Goal: Task Accomplishment & Management: Complete application form

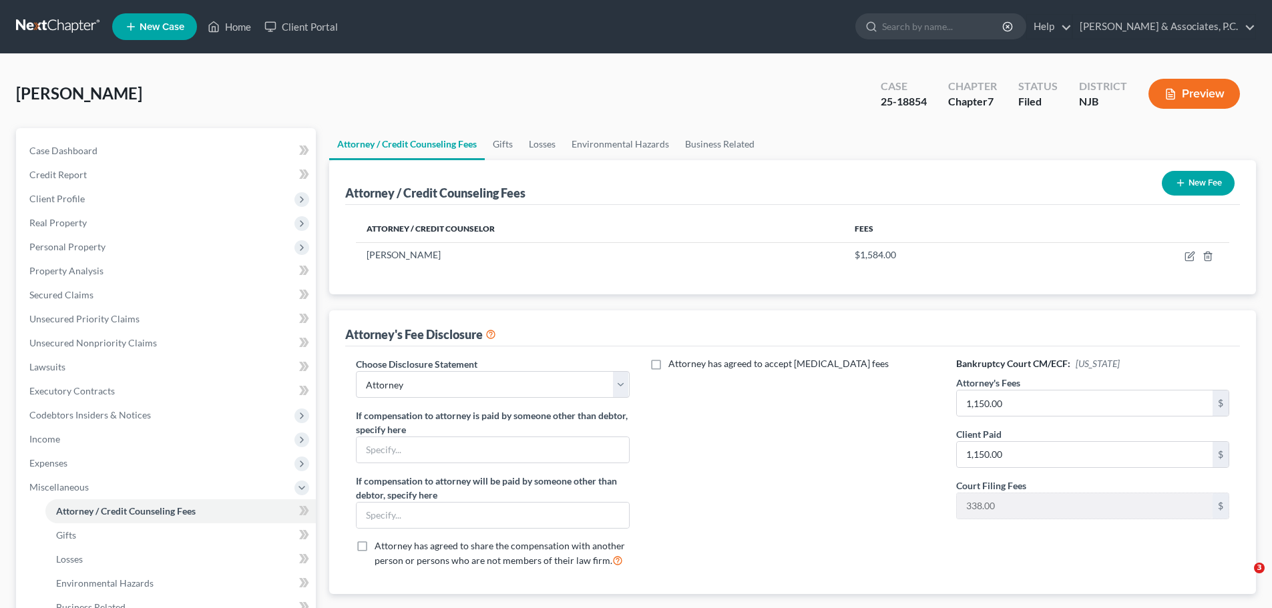
select select "0"
click at [60, 25] on link at bounding box center [58, 27] width 85 height 24
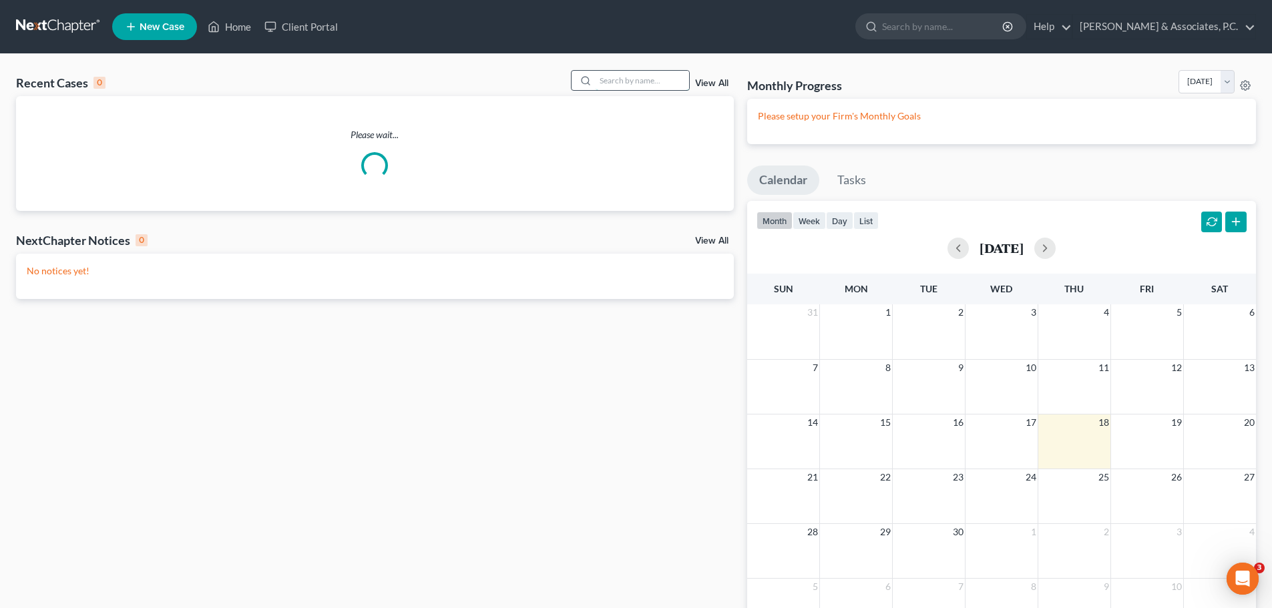
click at [627, 83] on input "search" at bounding box center [643, 80] width 94 height 19
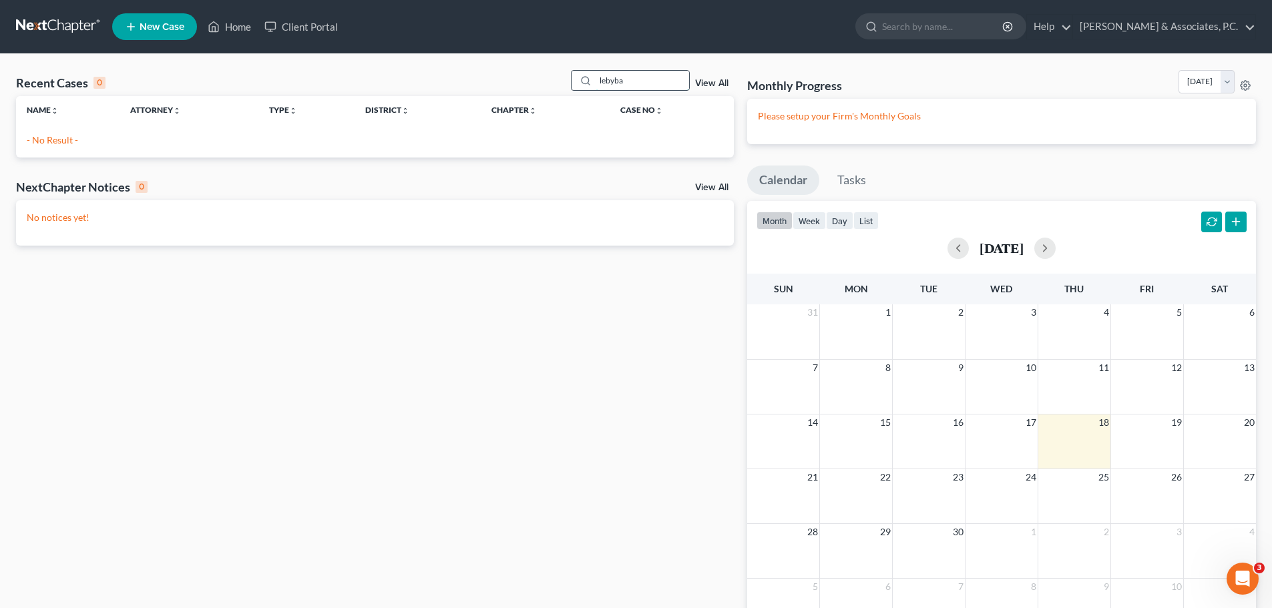
click at [618, 80] on input "lebyba" at bounding box center [643, 80] width 94 height 19
click at [656, 79] on input "leybba" at bounding box center [643, 80] width 94 height 19
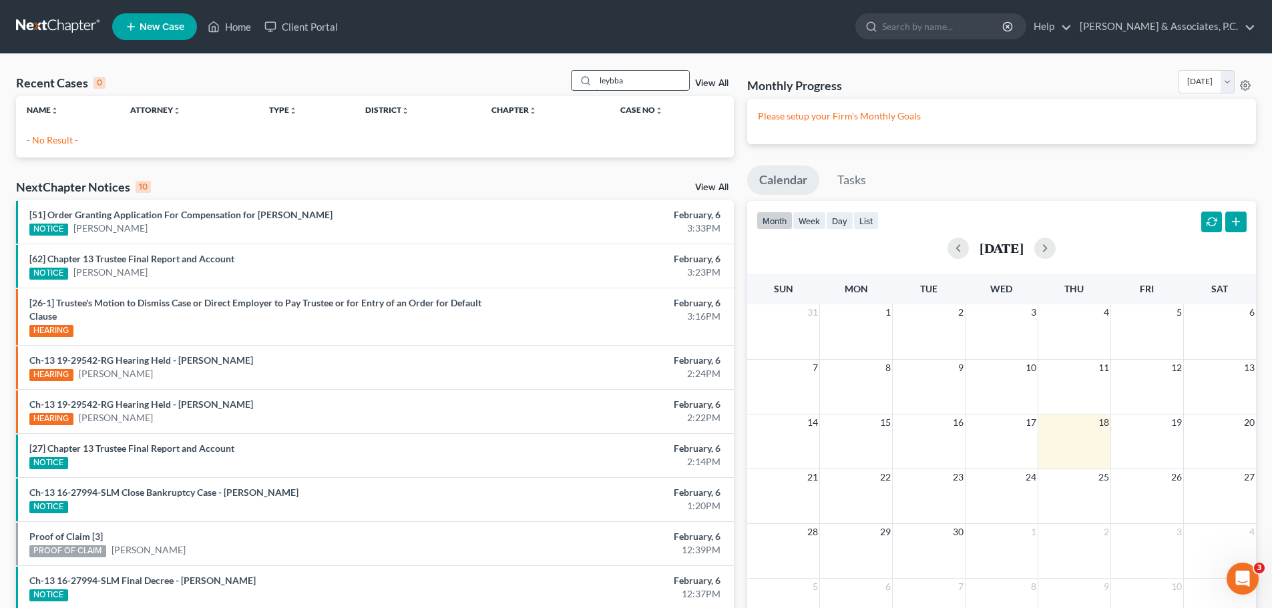
click at [653, 79] on input "leybba" at bounding box center [643, 80] width 94 height 19
type input "l"
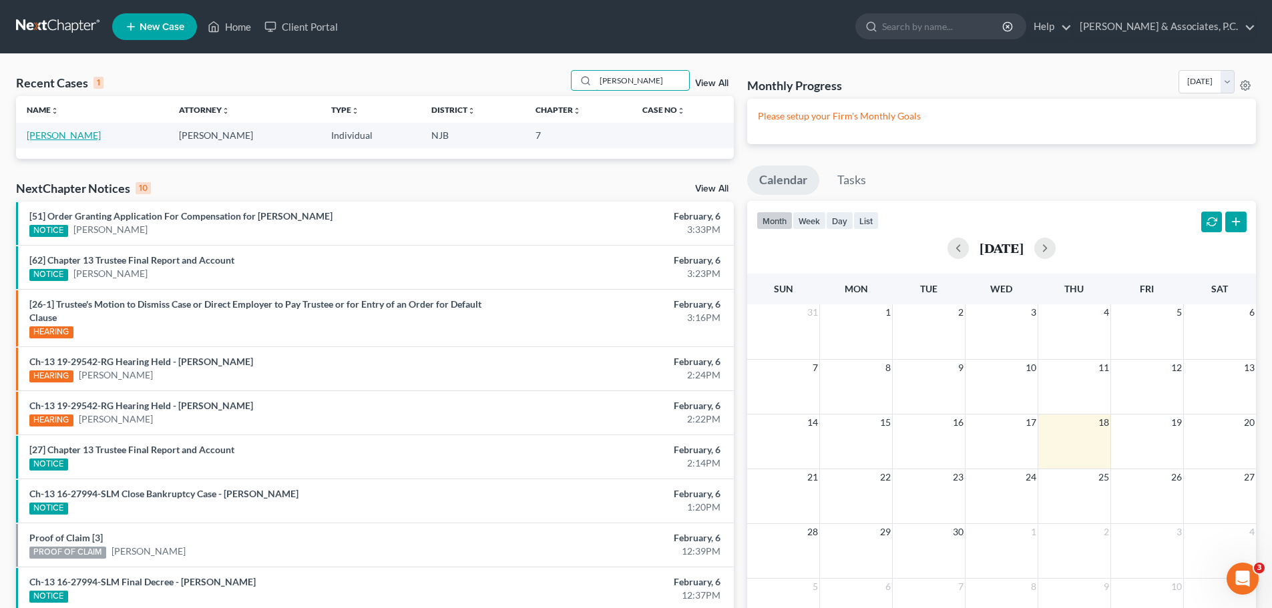
type input "Gina leyba"
click at [63, 141] on link "Leyba, Gina" at bounding box center [64, 135] width 74 height 11
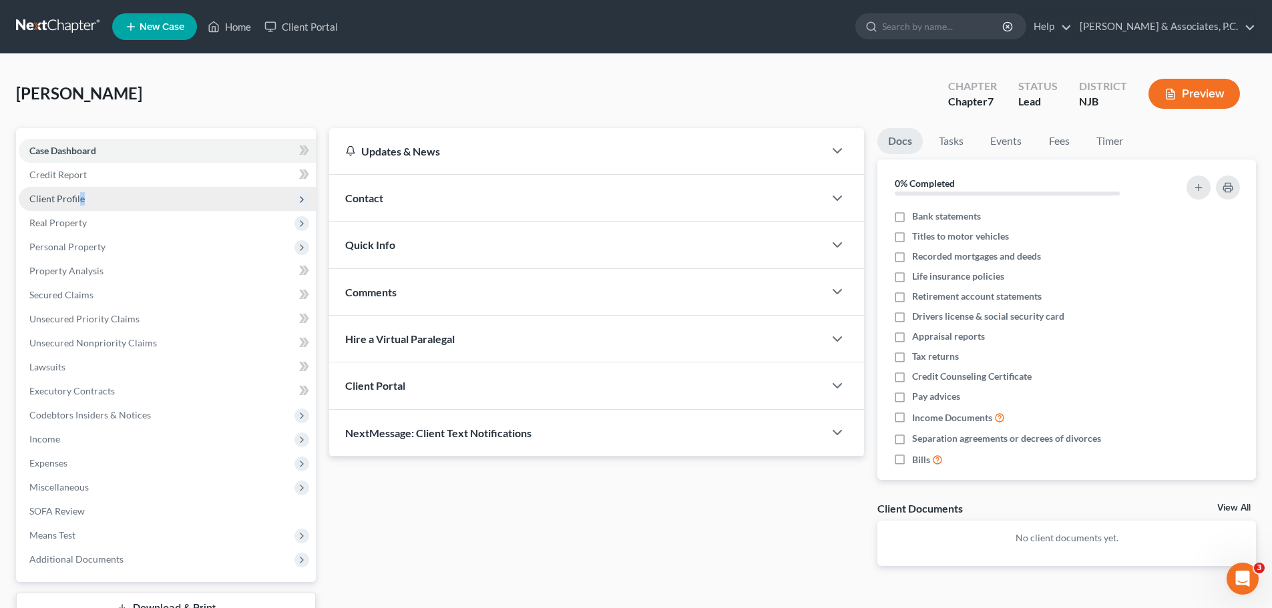
click at [82, 197] on span "Client Profile" at bounding box center [56, 198] width 55 height 11
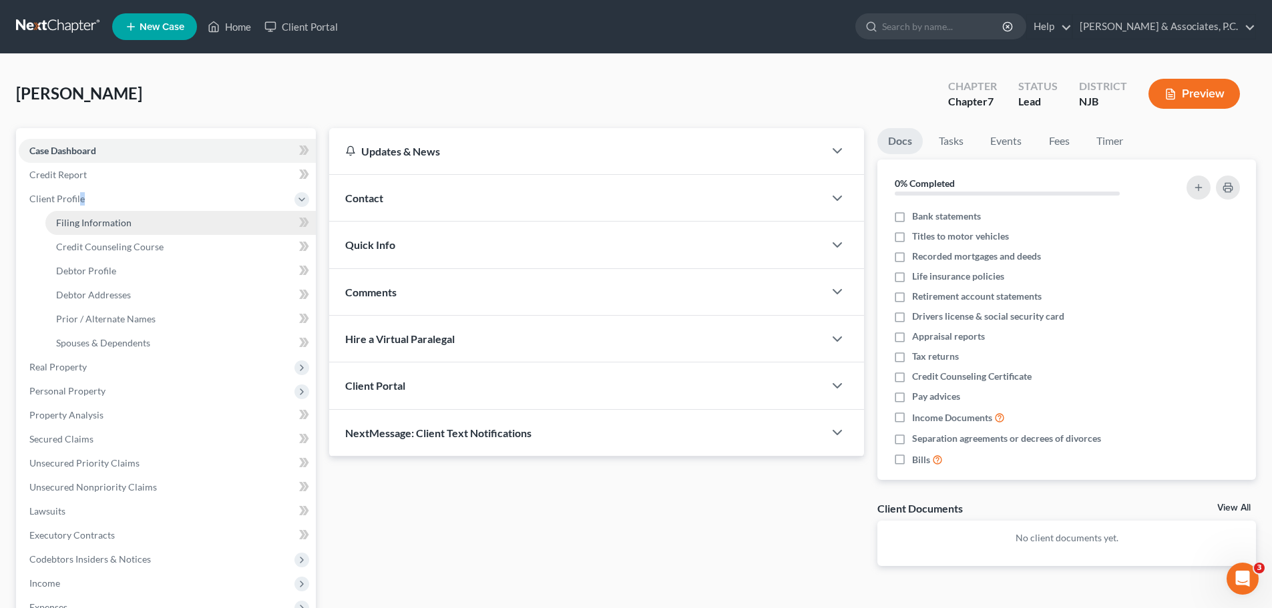
click at [110, 224] on span "Filing Information" at bounding box center [93, 222] width 75 height 11
select select "1"
select select "0"
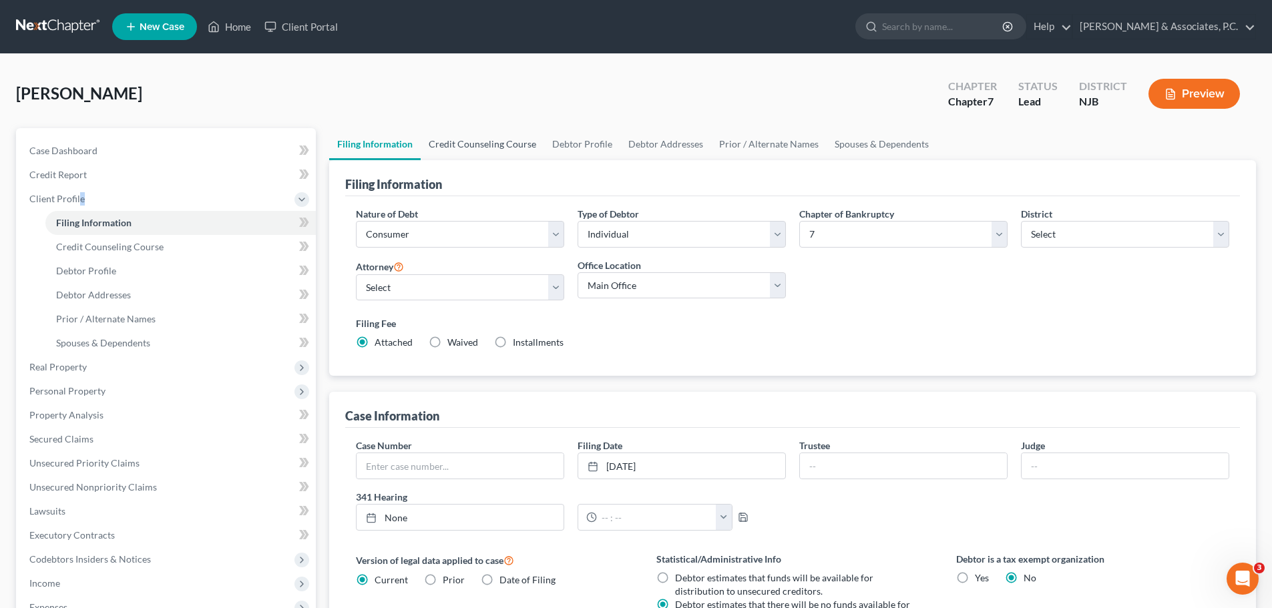
click at [468, 142] on link "Credit Counseling Course" at bounding box center [483, 144] width 124 height 32
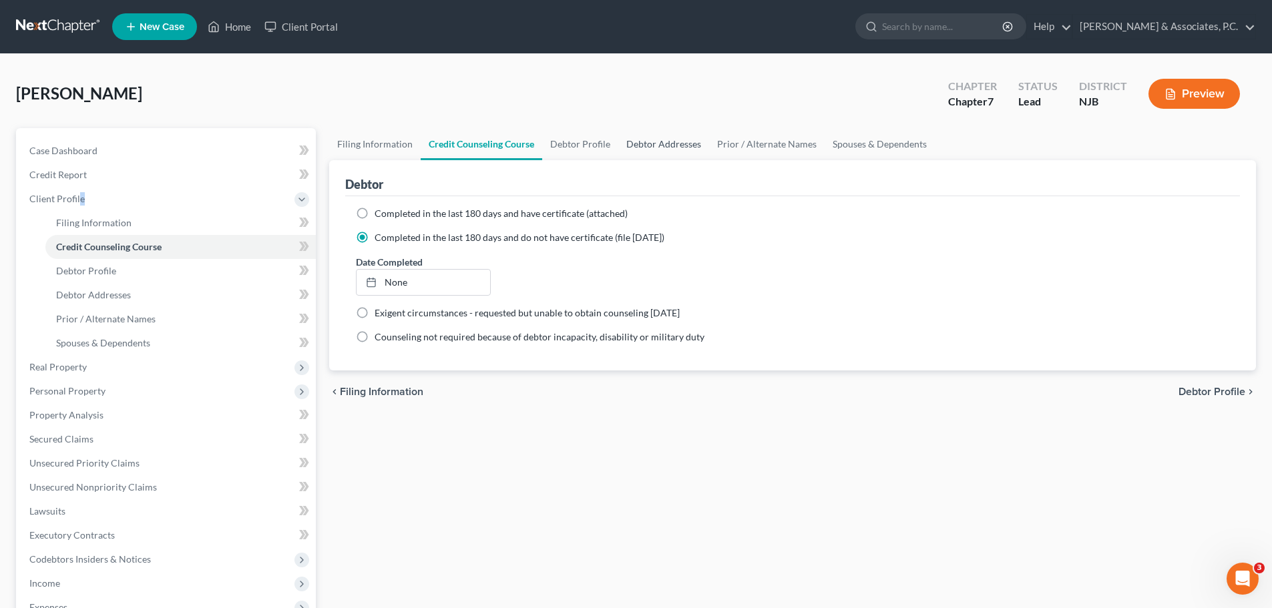
click at [650, 142] on link "Debtor Addresses" at bounding box center [663, 144] width 91 height 32
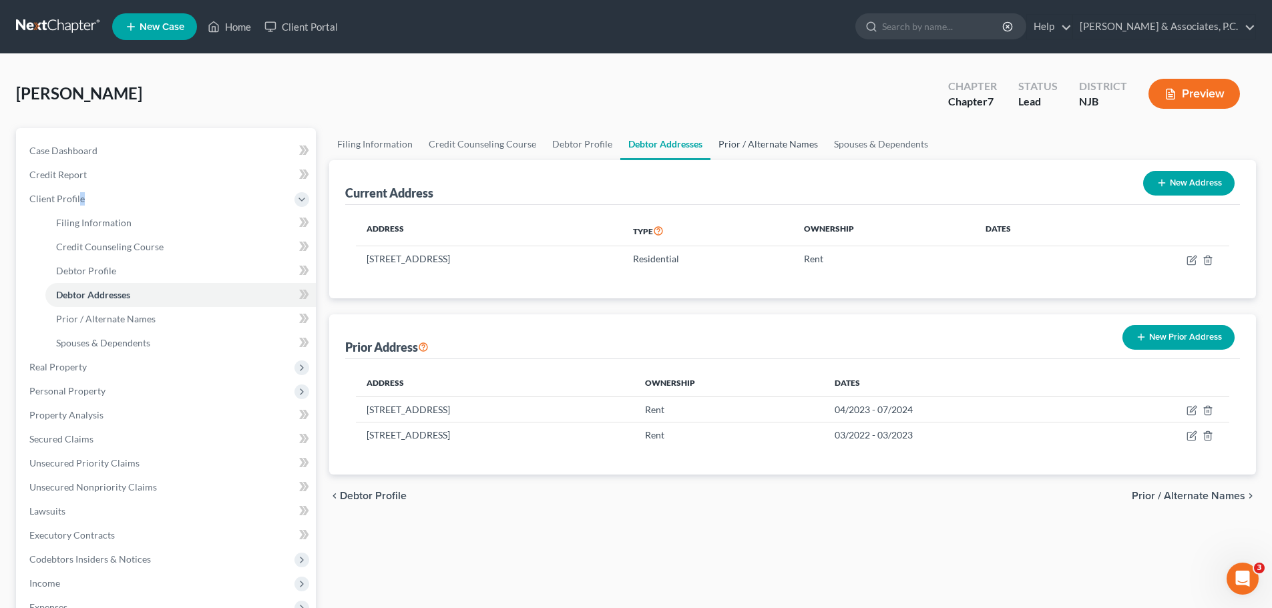
click at [761, 146] on link "Prior / Alternate Names" at bounding box center [769, 144] width 116 height 32
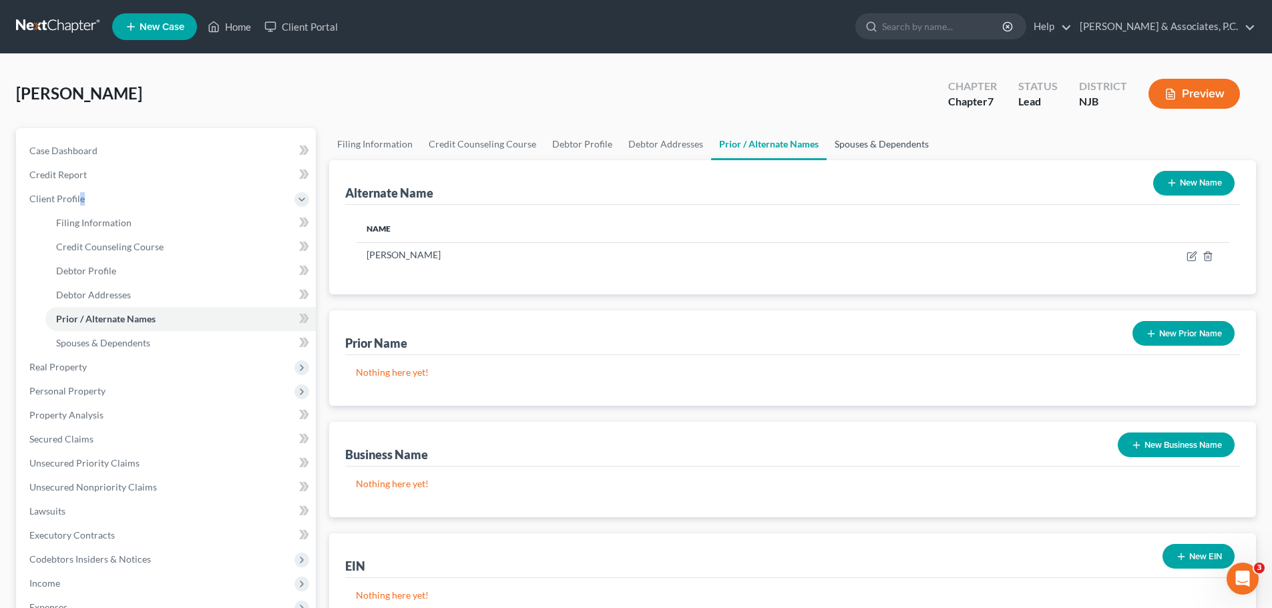
click at [886, 152] on link "Spouses & Dependents" at bounding box center [882, 144] width 110 height 32
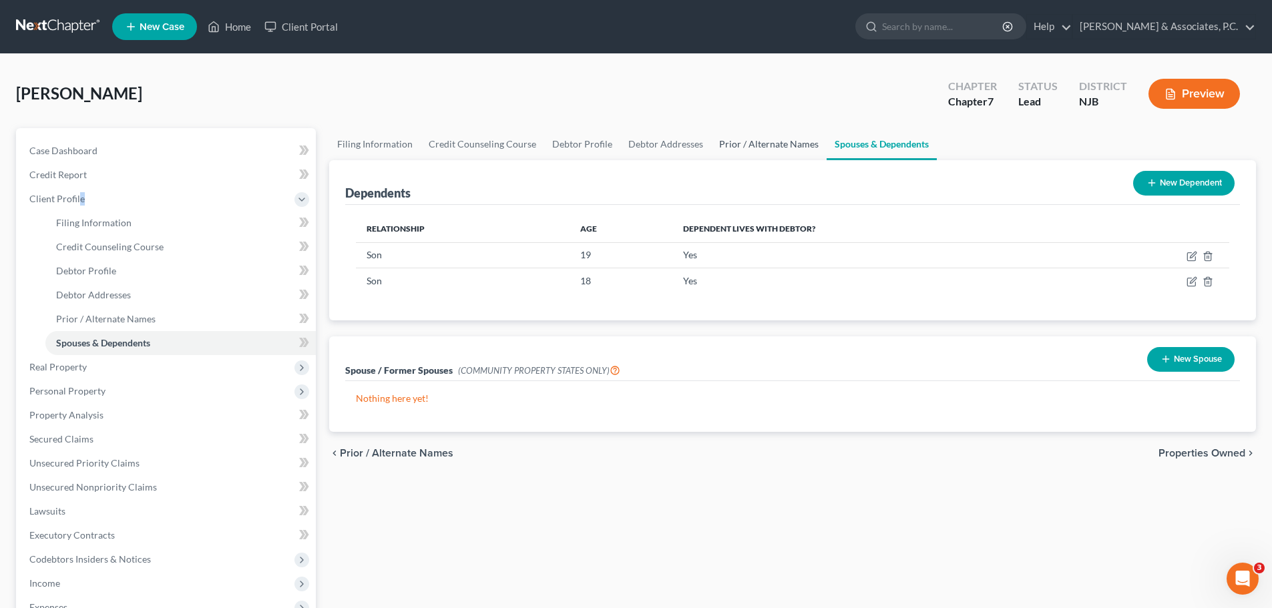
click at [800, 142] on link "Prior / Alternate Names" at bounding box center [769, 144] width 116 height 32
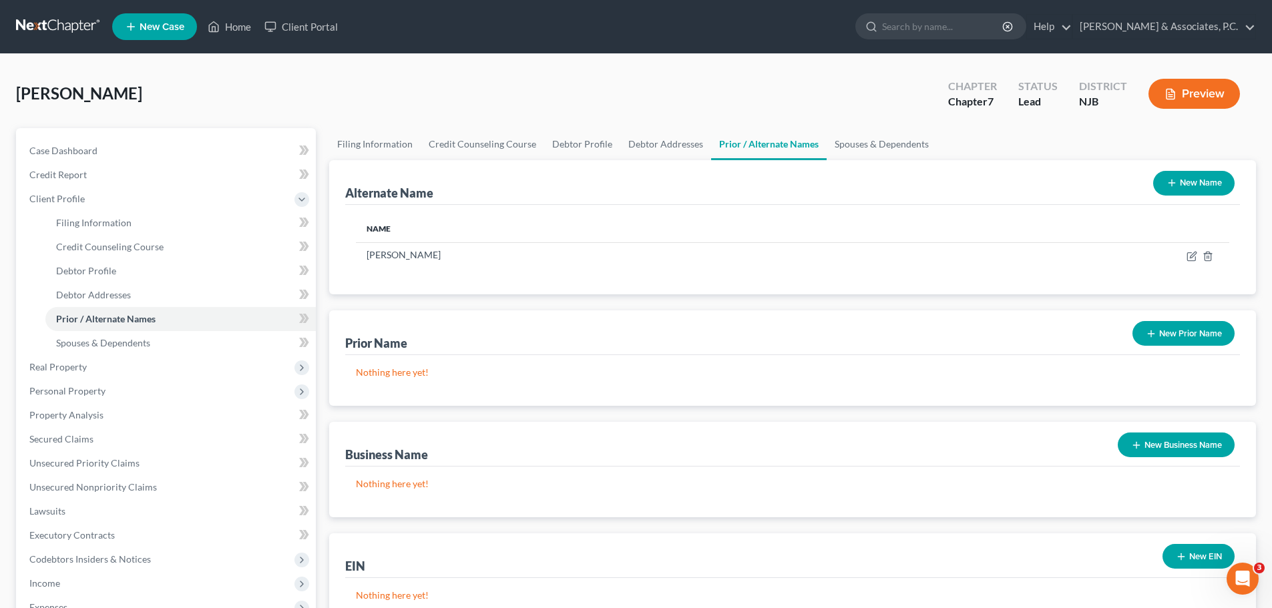
click at [908, 164] on div "Alternate Name New Name" at bounding box center [792, 182] width 895 height 45
click at [881, 145] on link "Spouses & Dependents" at bounding box center [882, 144] width 110 height 32
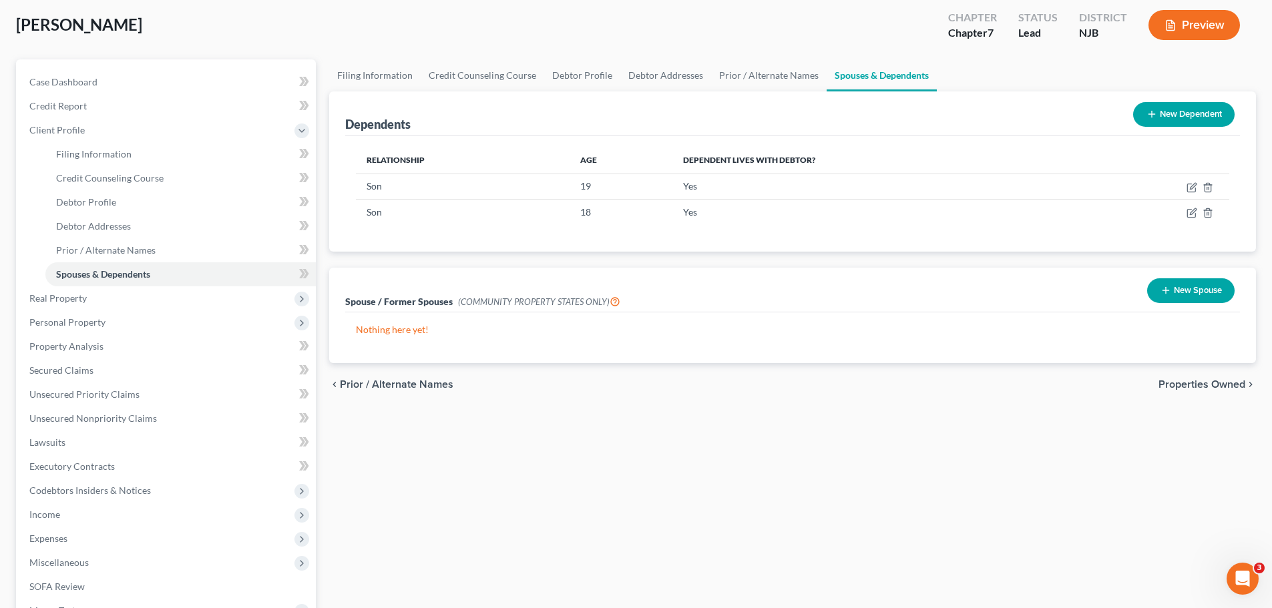
scroll to position [134, 0]
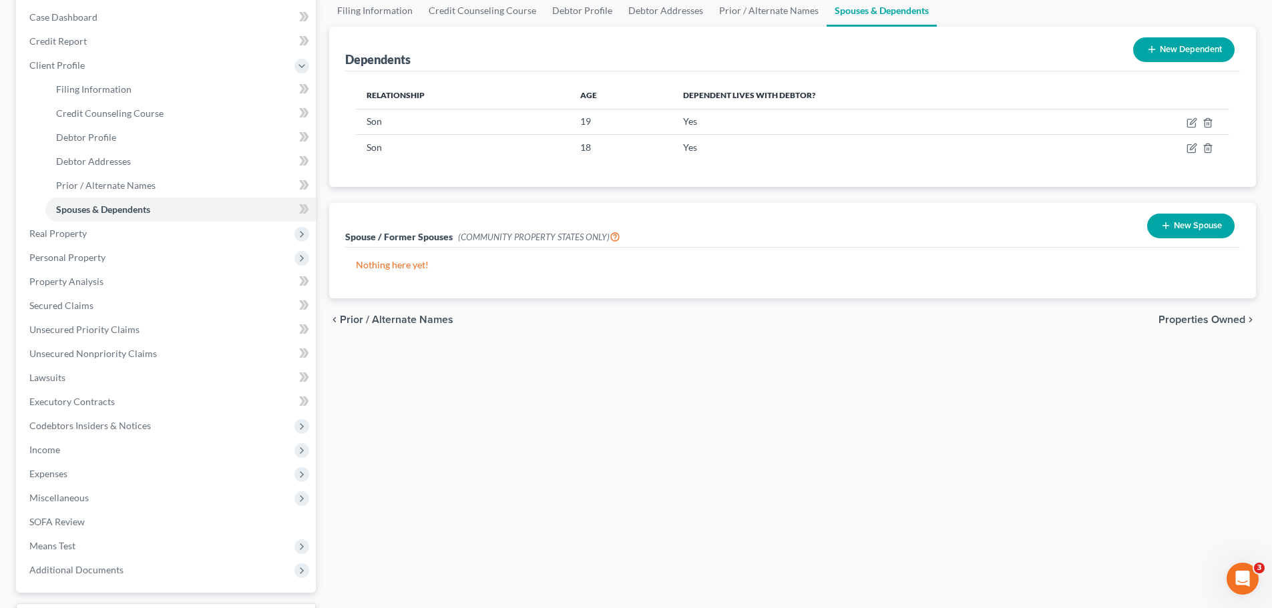
click at [1206, 323] on span "Properties Owned" at bounding box center [1202, 320] width 87 height 11
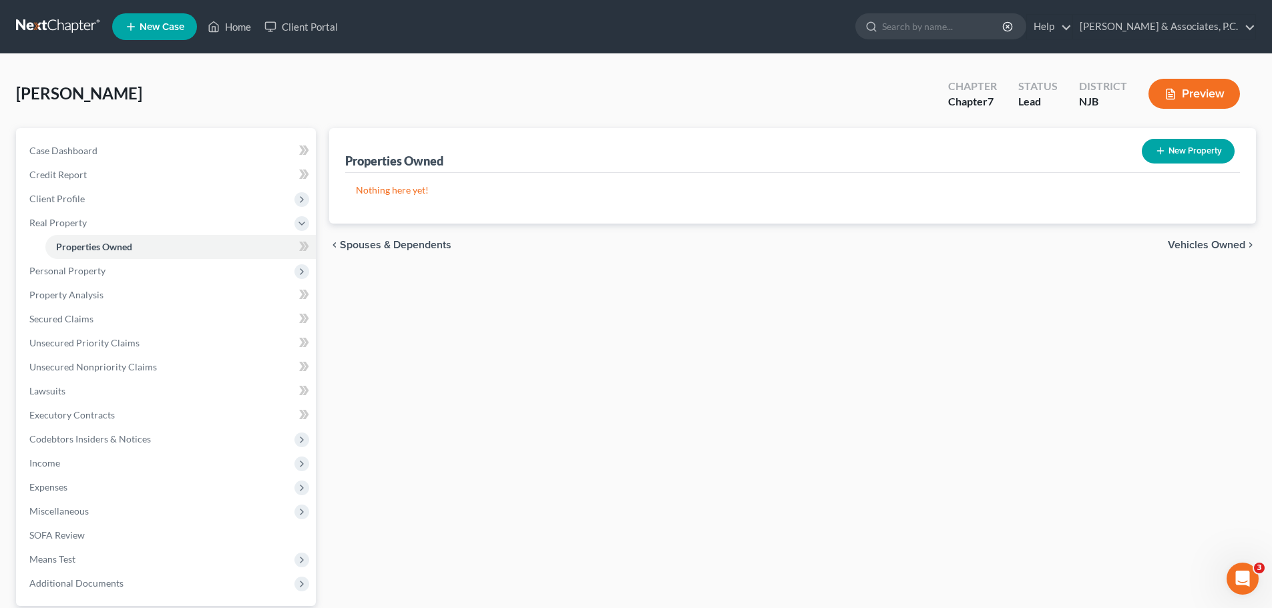
click at [1190, 238] on div "chevron_left Spouses & Dependents Vehicles Owned chevron_right" at bounding box center [792, 245] width 927 height 43
click at [1191, 244] on span "Vehicles Owned" at bounding box center [1206, 245] width 77 height 11
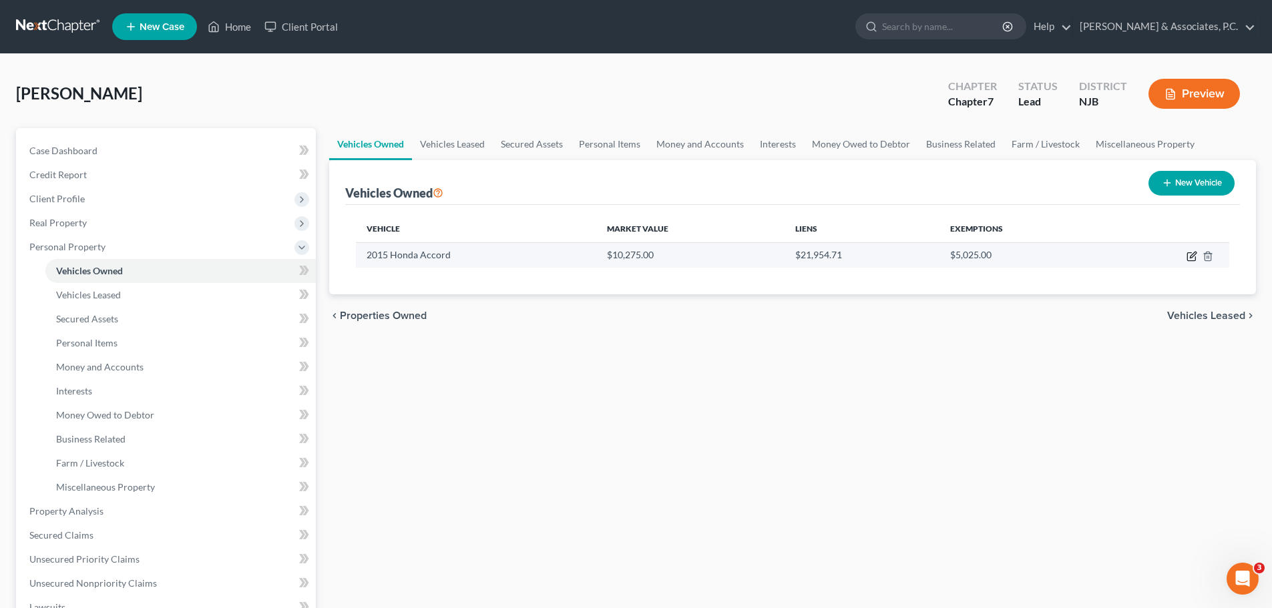
click at [1192, 253] on icon "button" at bounding box center [1192, 257] width 8 height 8
select select "0"
select select "11"
select select "3"
select select "0"
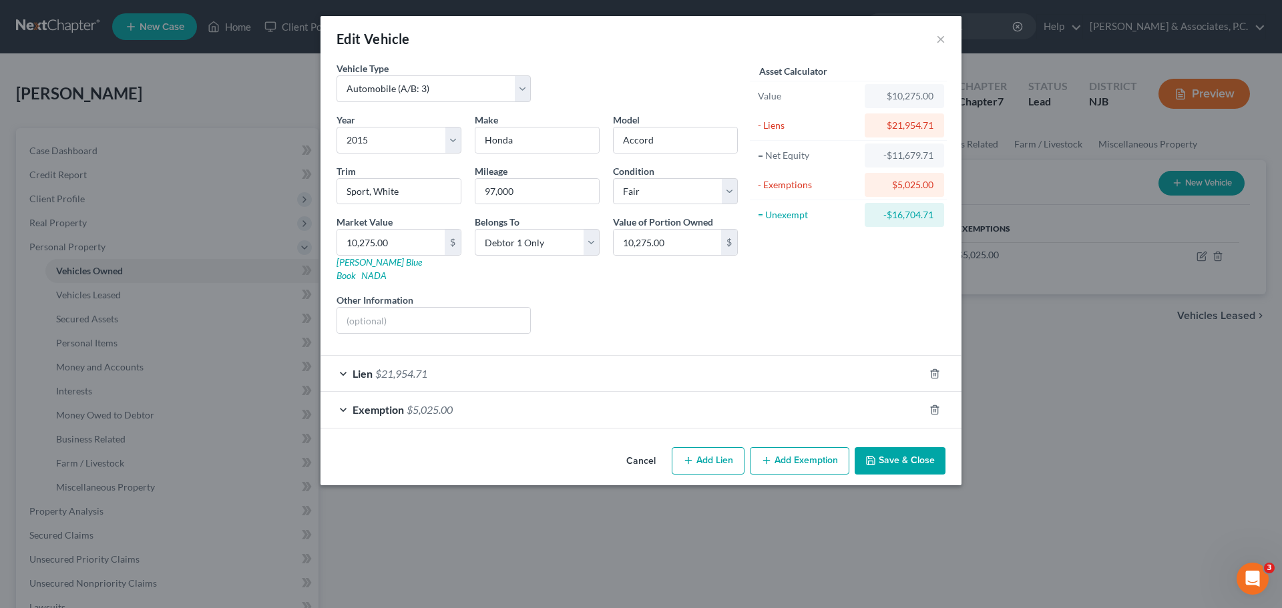
click at [637, 452] on button "Cancel" at bounding box center [641, 462] width 51 height 27
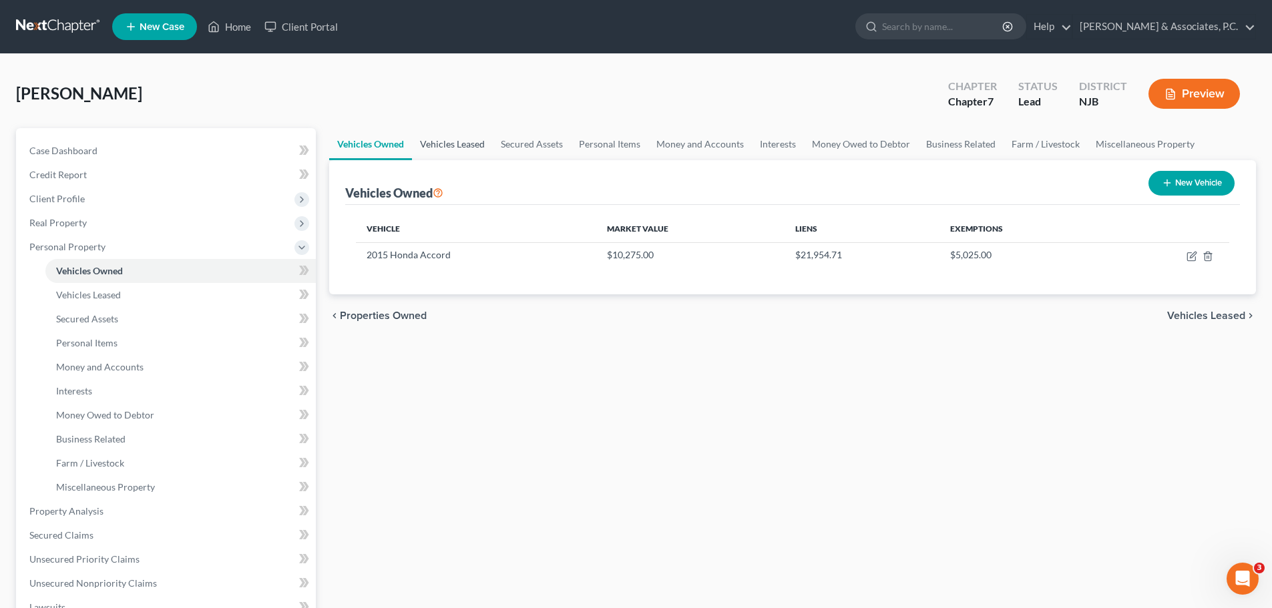
click at [456, 148] on link "Vehicles Leased" at bounding box center [452, 144] width 81 height 32
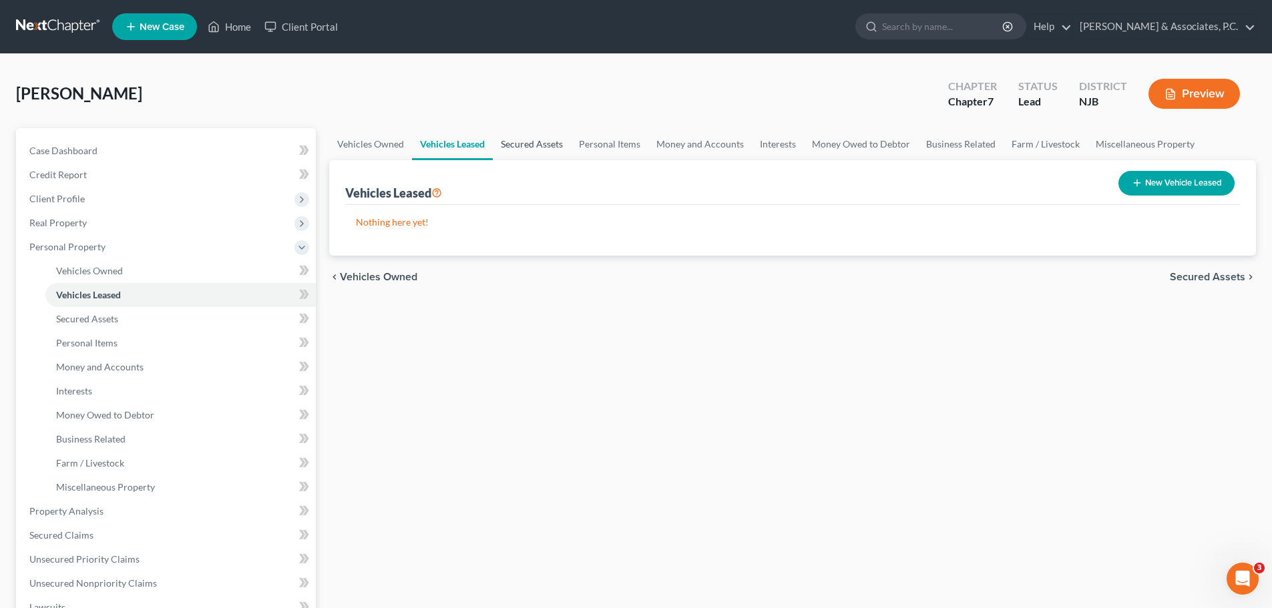
click at [536, 151] on link "Secured Assets" at bounding box center [532, 144] width 78 height 32
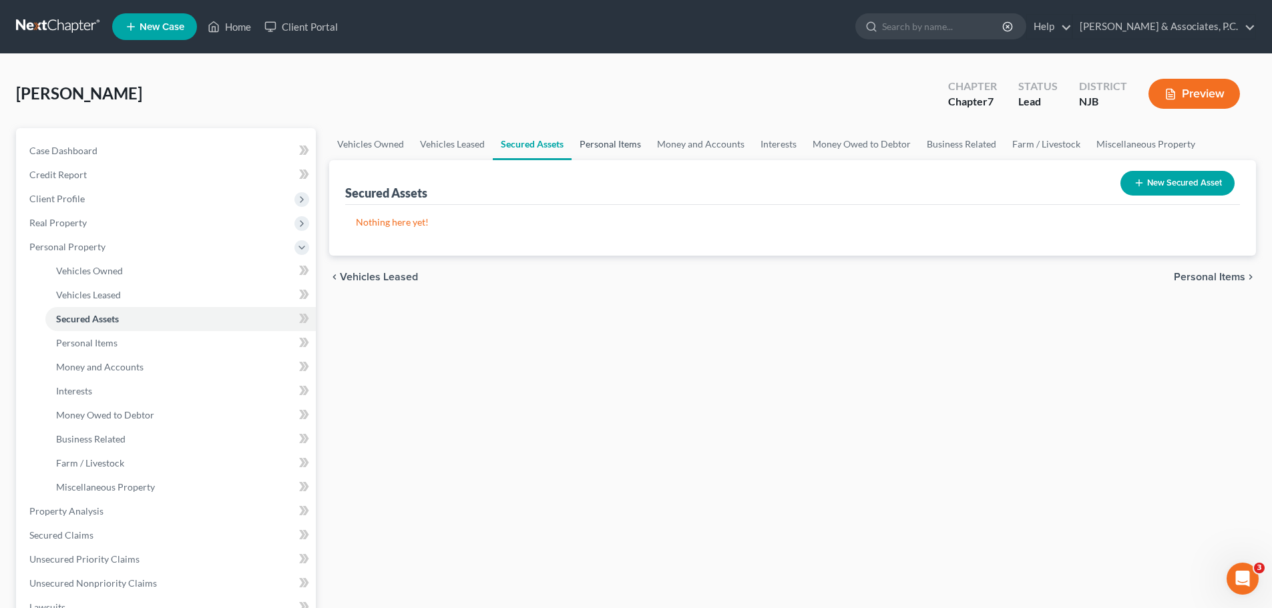
click at [613, 148] on link "Personal Items" at bounding box center [610, 144] width 77 height 32
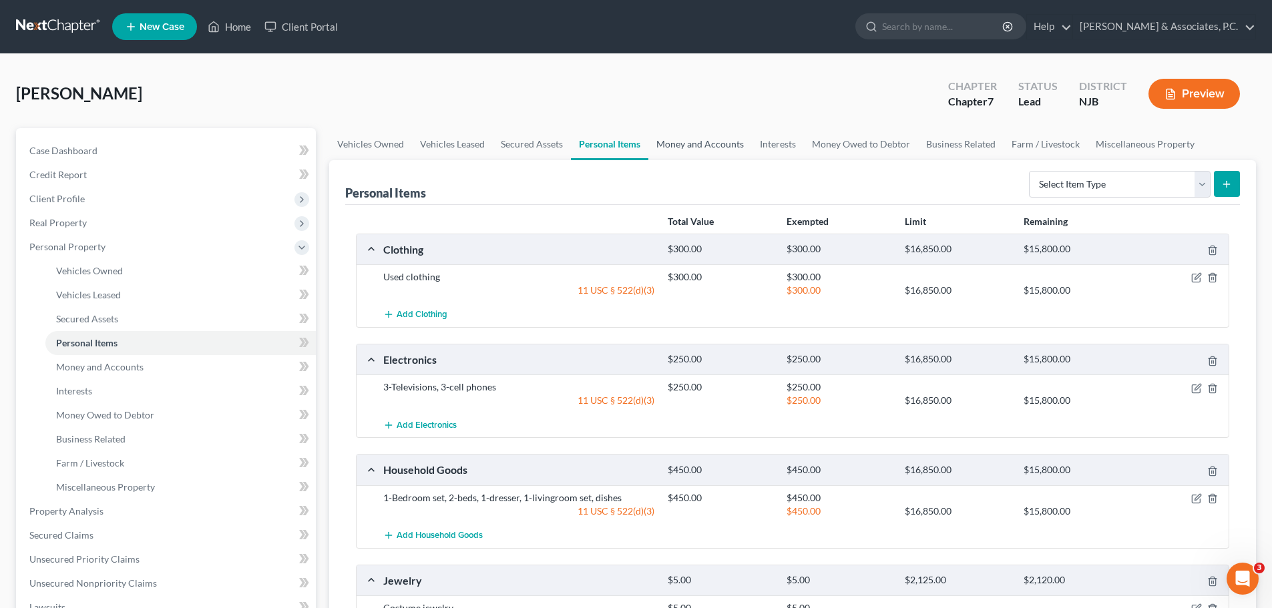
click at [713, 144] on link "Money and Accounts" at bounding box center [701, 144] width 104 height 32
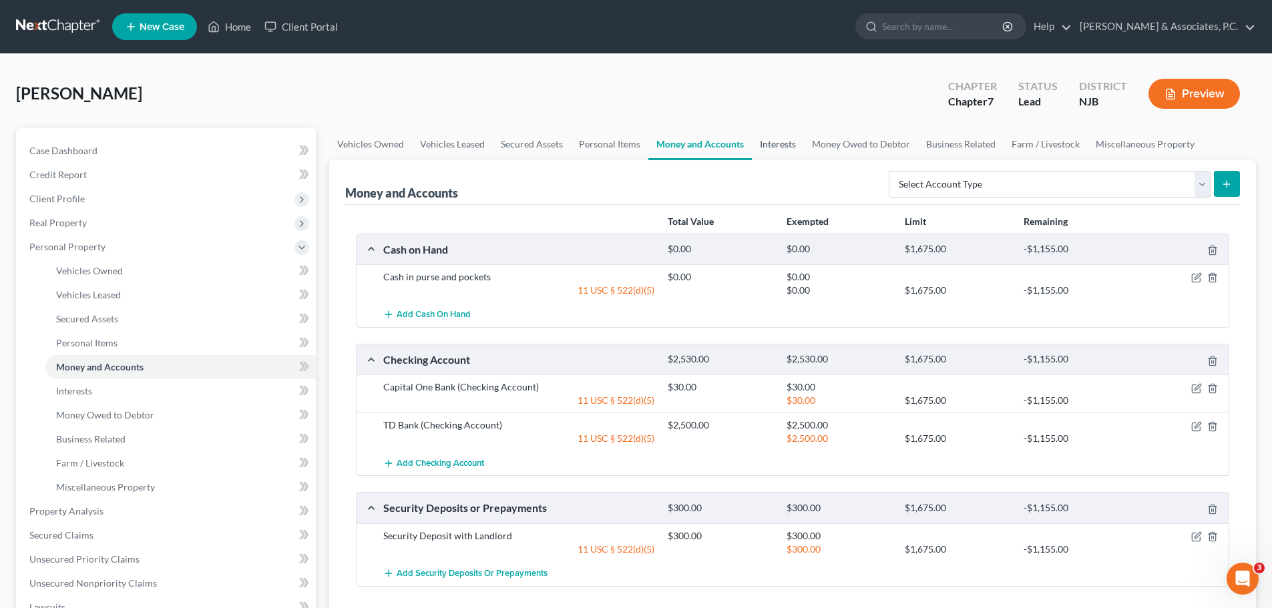
click at [791, 149] on link "Interests" at bounding box center [778, 144] width 52 height 32
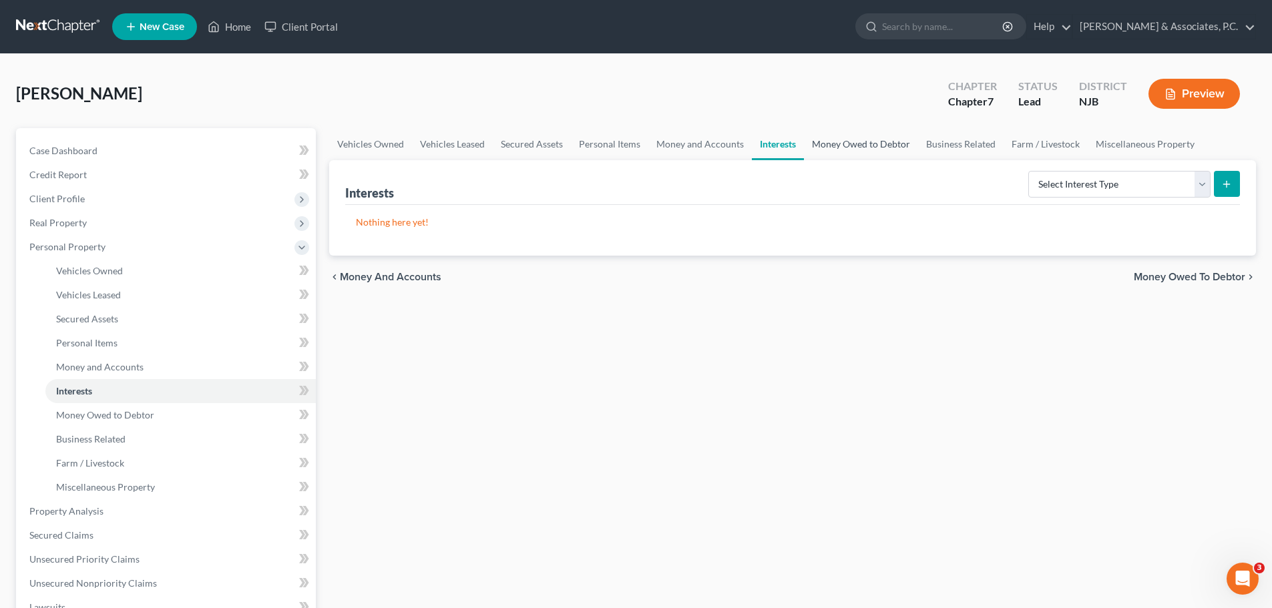
click at [836, 139] on link "Money Owed to Debtor" at bounding box center [861, 144] width 114 height 32
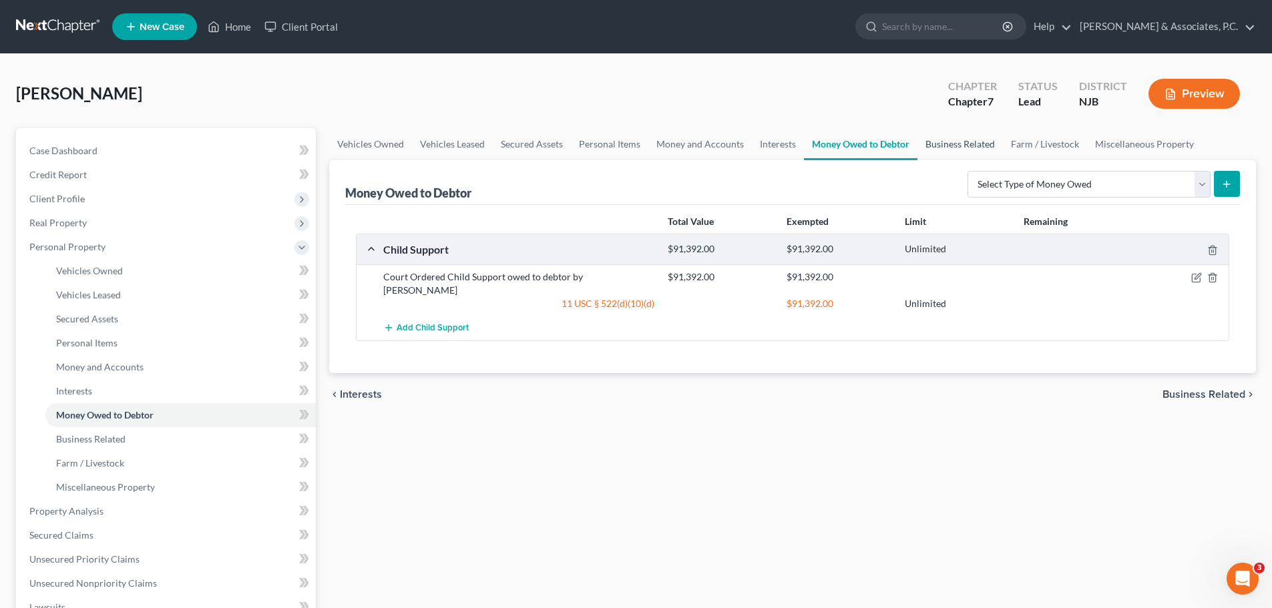
click at [962, 143] on link "Business Related" at bounding box center [960, 144] width 85 height 32
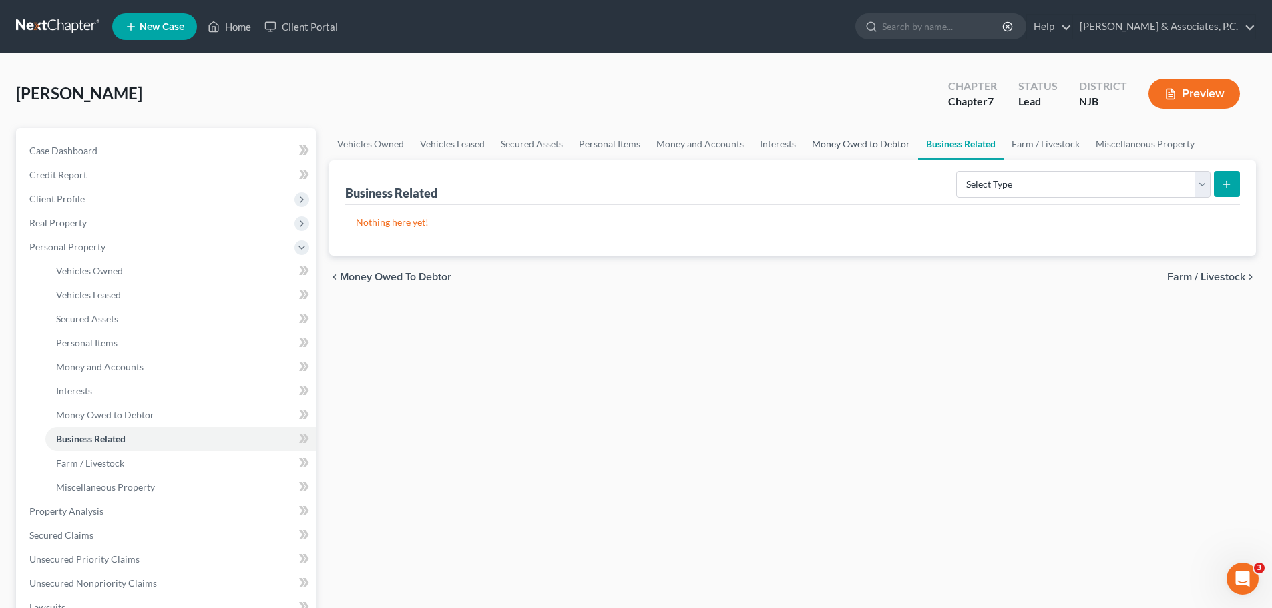
click at [852, 146] on link "Money Owed to Debtor" at bounding box center [861, 144] width 114 height 32
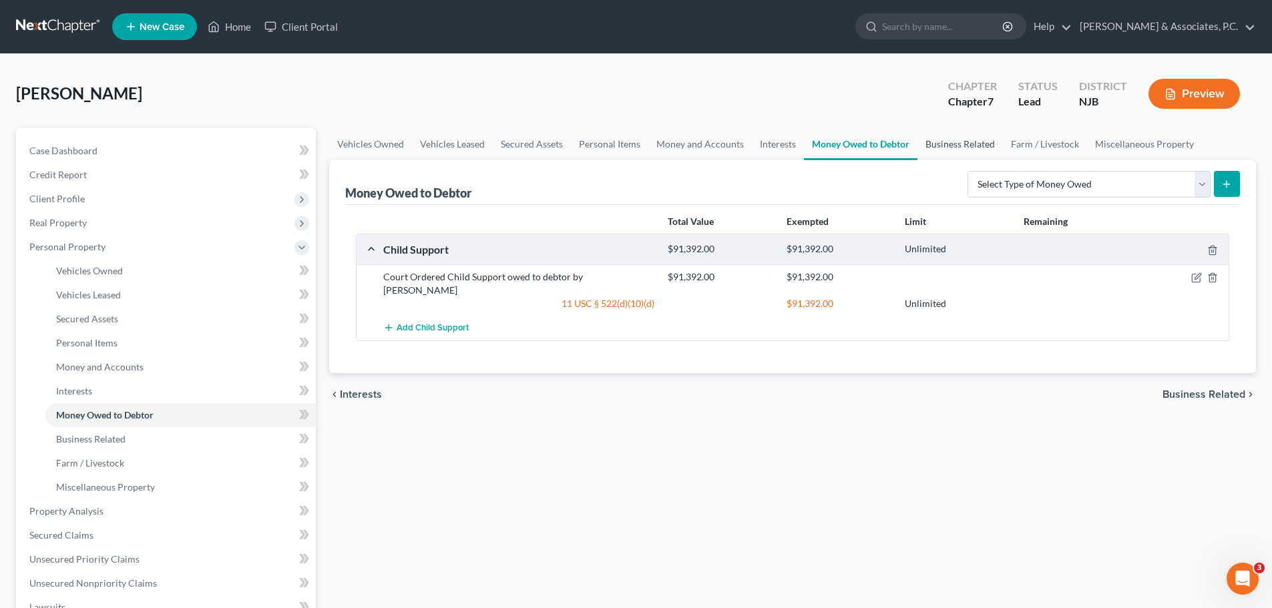
click at [956, 144] on link "Business Related" at bounding box center [960, 144] width 85 height 32
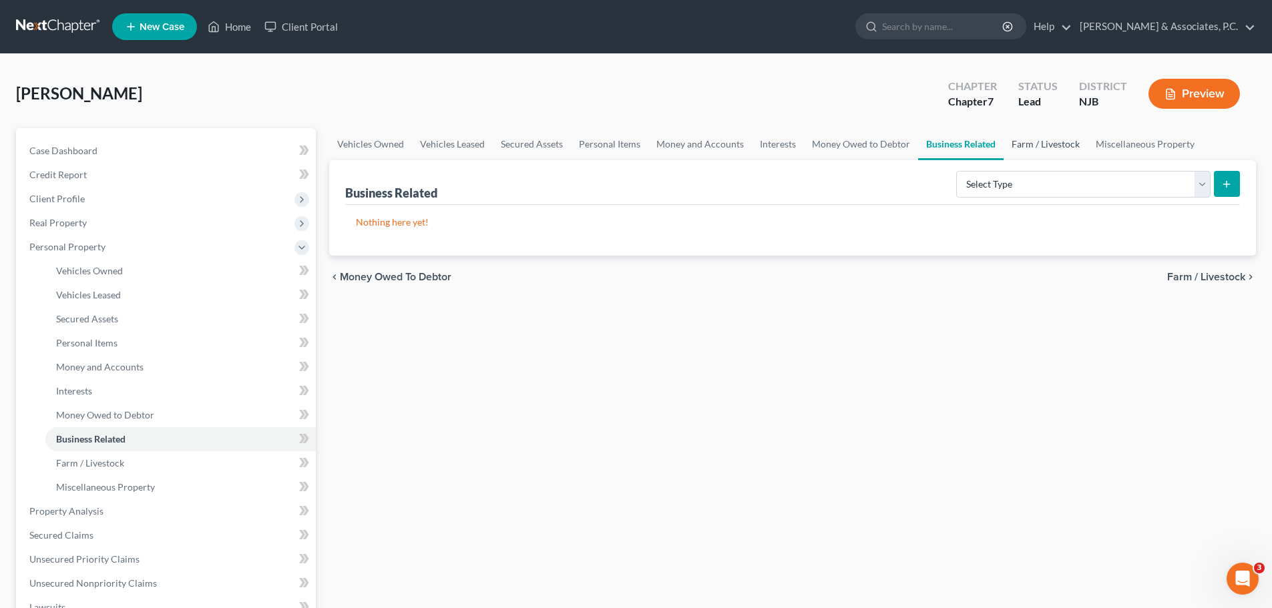
click at [1034, 146] on link "Farm / Livestock" at bounding box center [1046, 144] width 84 height 32
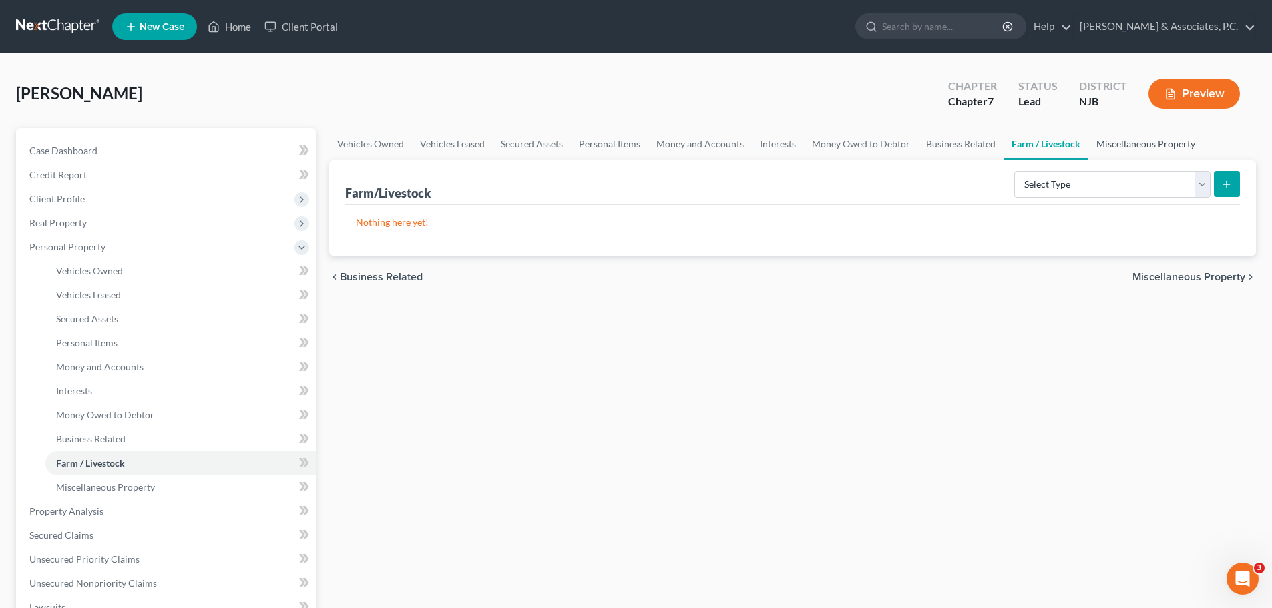
click at [1137, 145] on link "Miscellaneous Property" at bounding box center [1146, 144] width 115 height 32
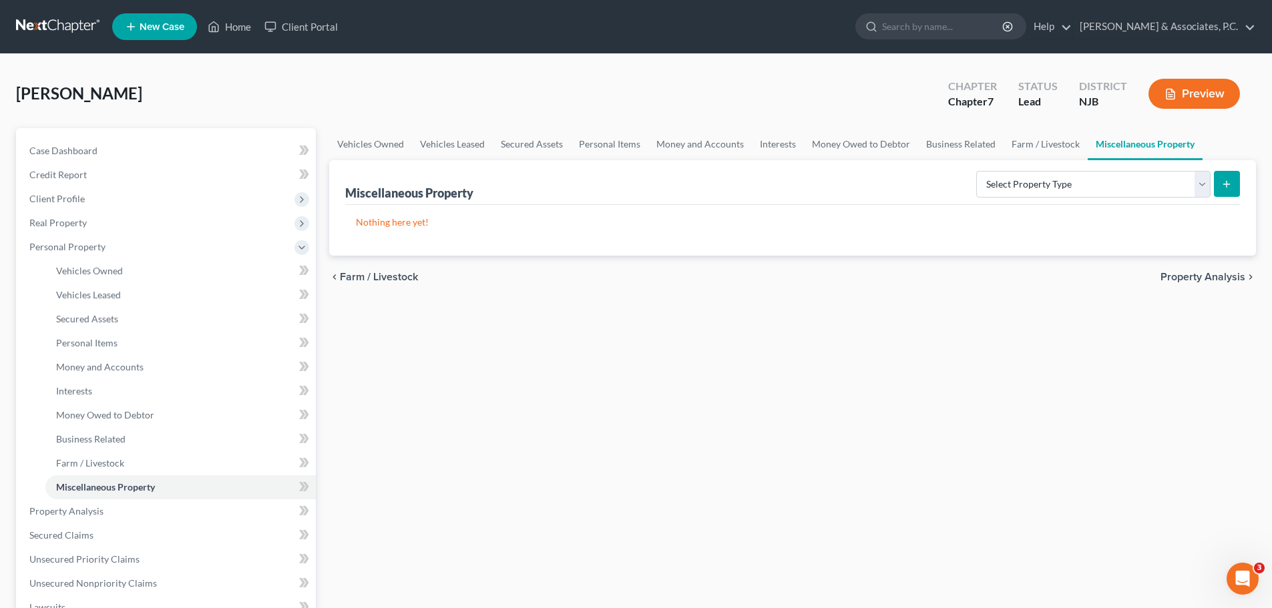
click at [1190, 274] on span "Property Analysis" at bounding box center [1203, 277] width 85 height 11
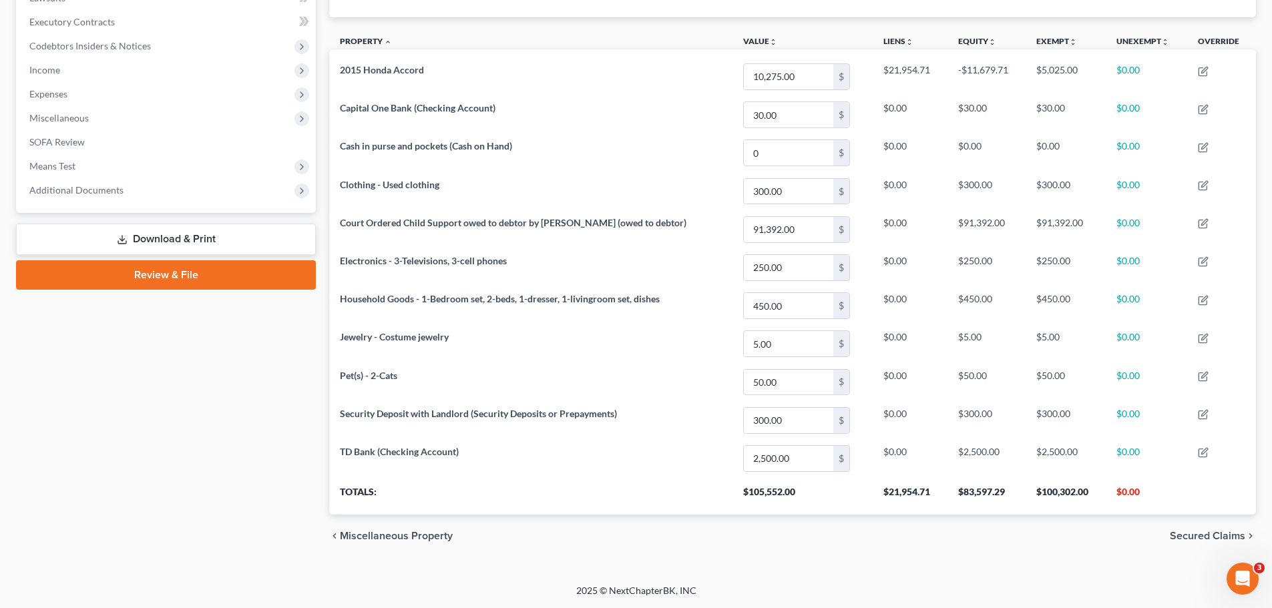
click at [1209, 534] on span "Secured Claims" at bounding box center [1207, 536] width 75 height 11
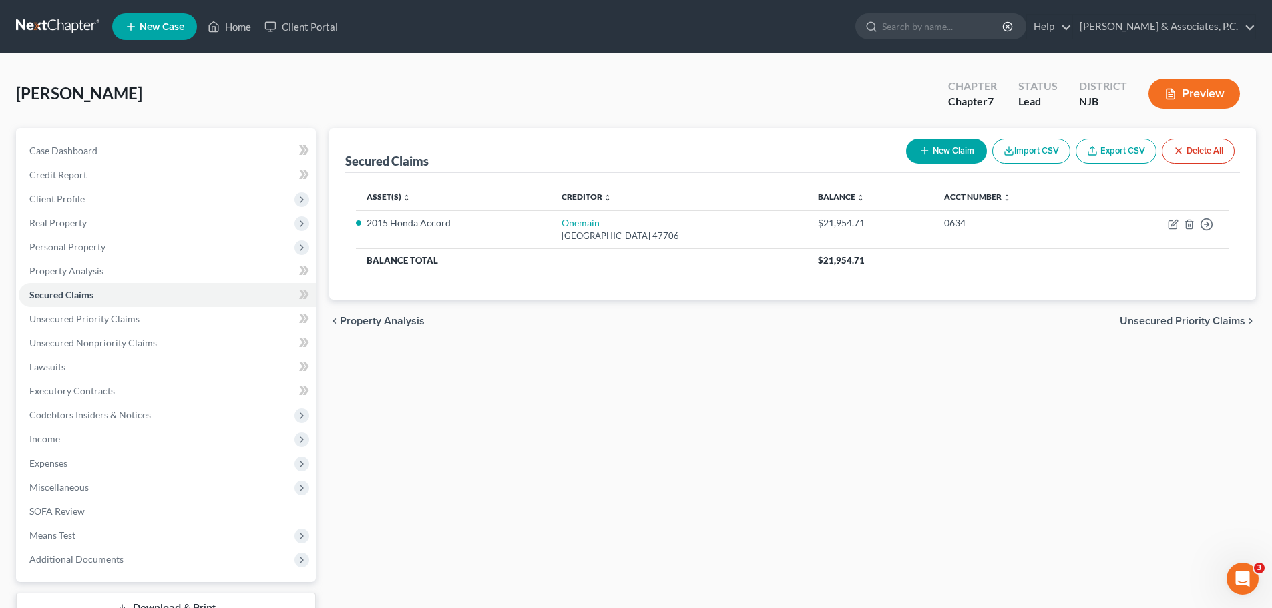
click at [1172, 316] on span "Unsecured Priority Claims" at bounding box center [1183, 321] width 126 height 11
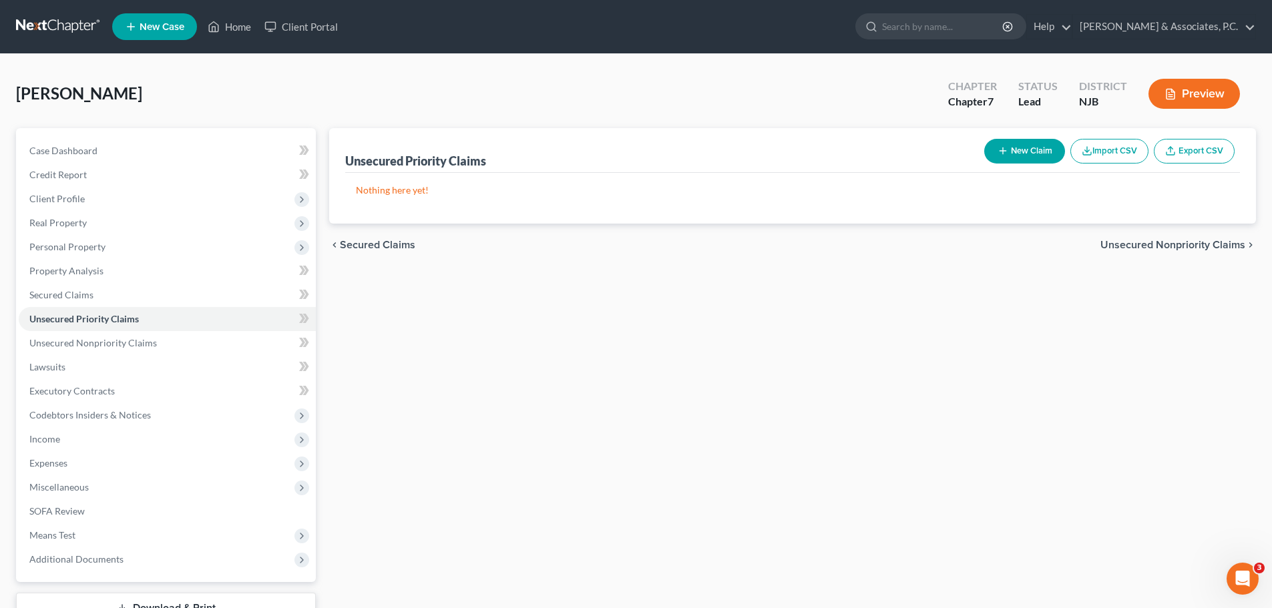
click at [1138, 244] on span "Unsecured Nonpriority Claims" at bounding box center [1173, 245] width 145 height 11
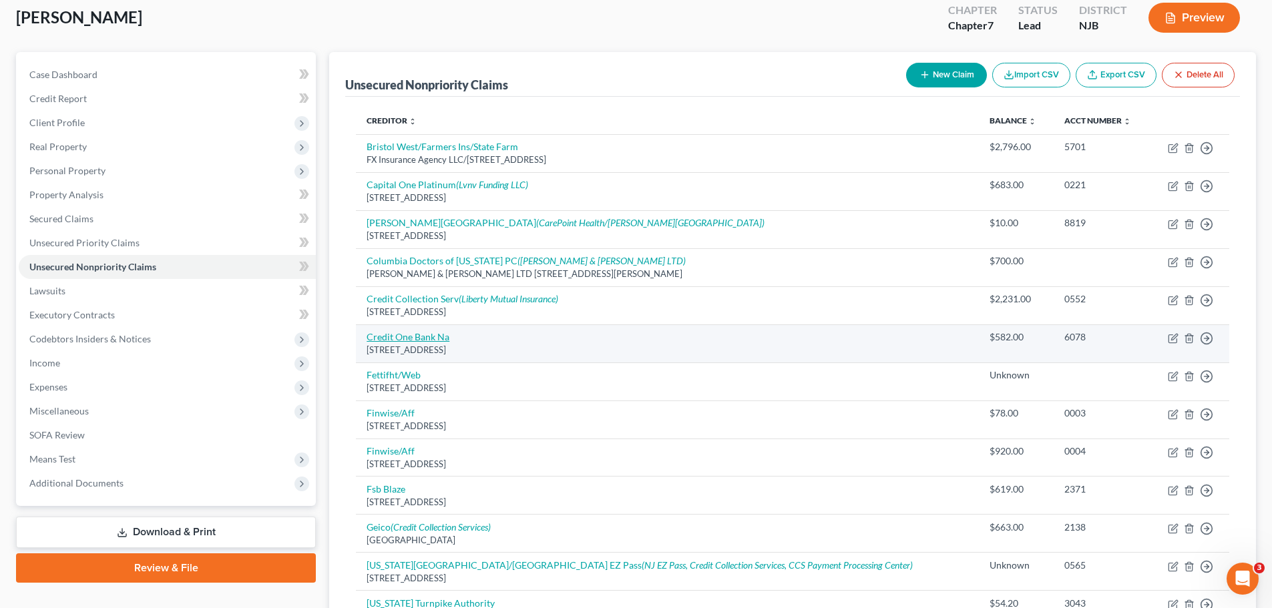
scroll to position [65, 0]
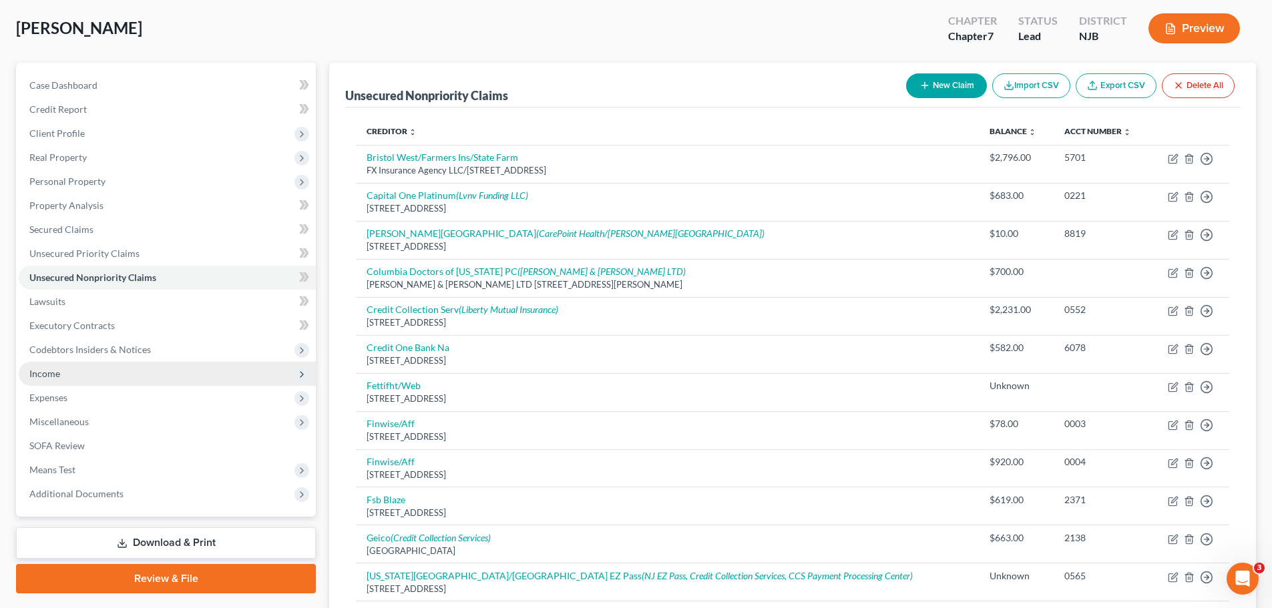
click at [62, 382] on span "Income" at bounding box center [167, 374] width 297 height 24
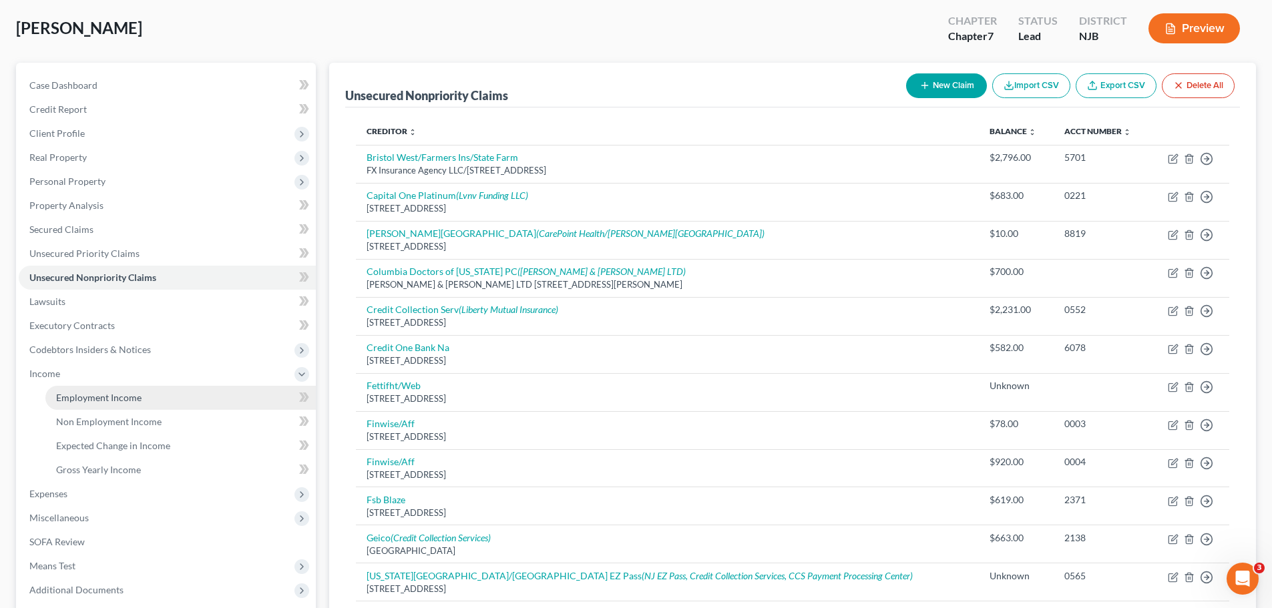
click at [108, 405] on link "Employment Income" at bounding box center [180, 398] width 271 height 24
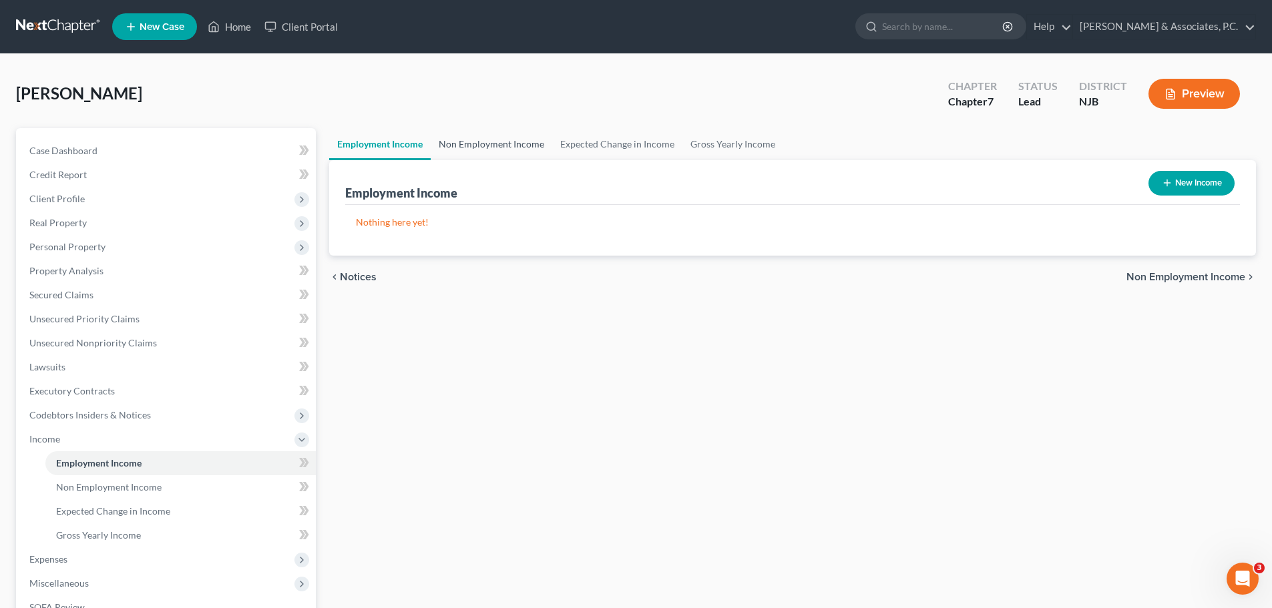
click at [477, 142] on link "Non Employment Income" at bounding box center [492, 144] width 122 height 32
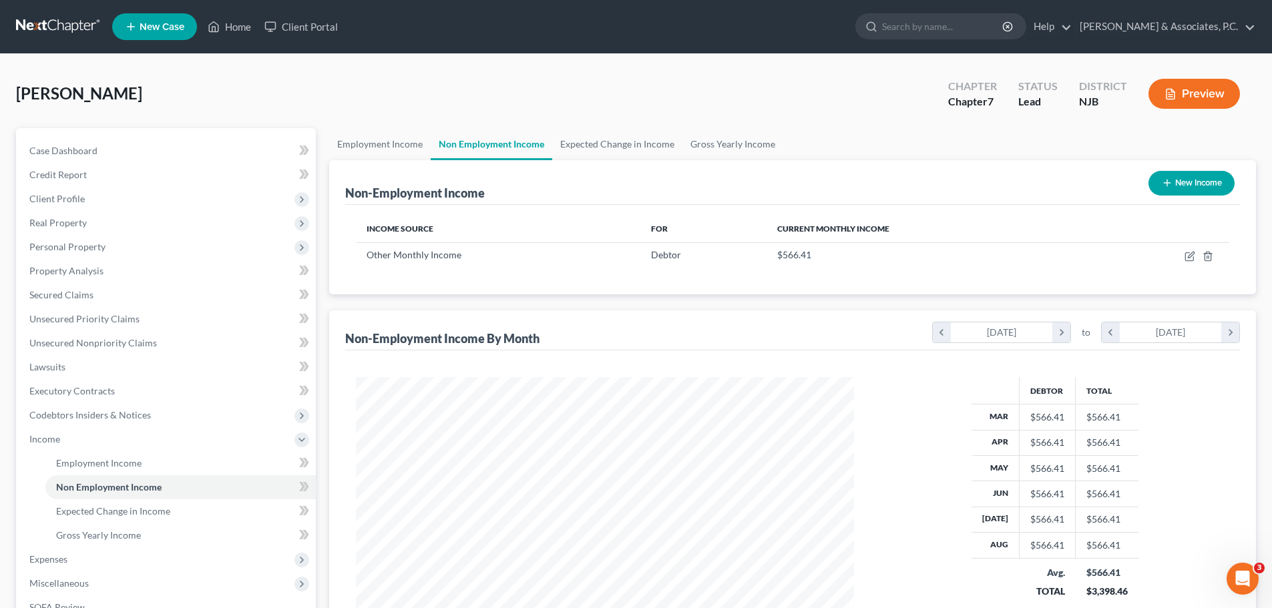
scroll to position [249, 525]
click at [383, 142] on link "Employment Income" at bounding box center [380, 144] width 102 height 32
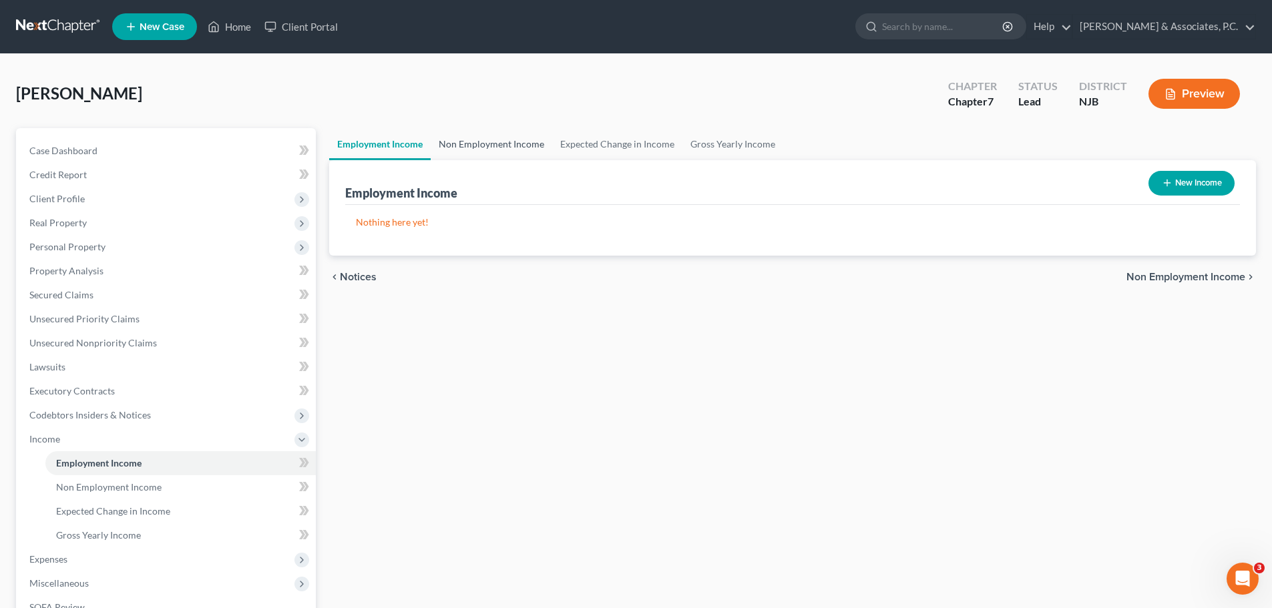
click at [484, 146] on link "Non Employment Income" at bounding box center [492, 144] width 122 height 32
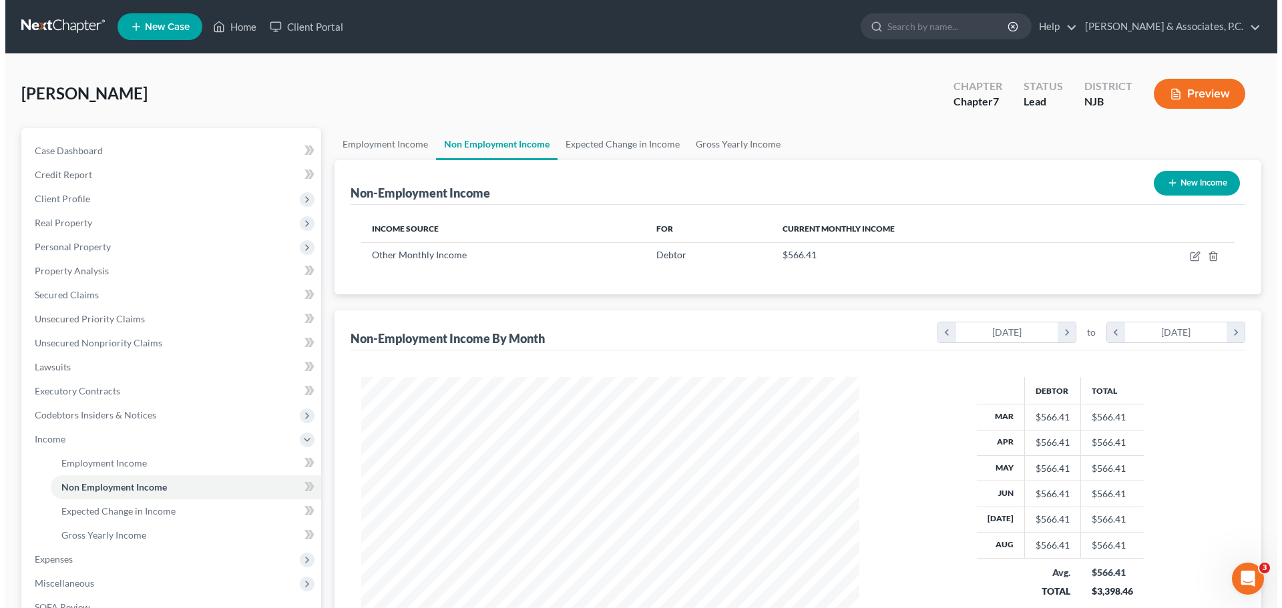
scroll to position [249, 525]
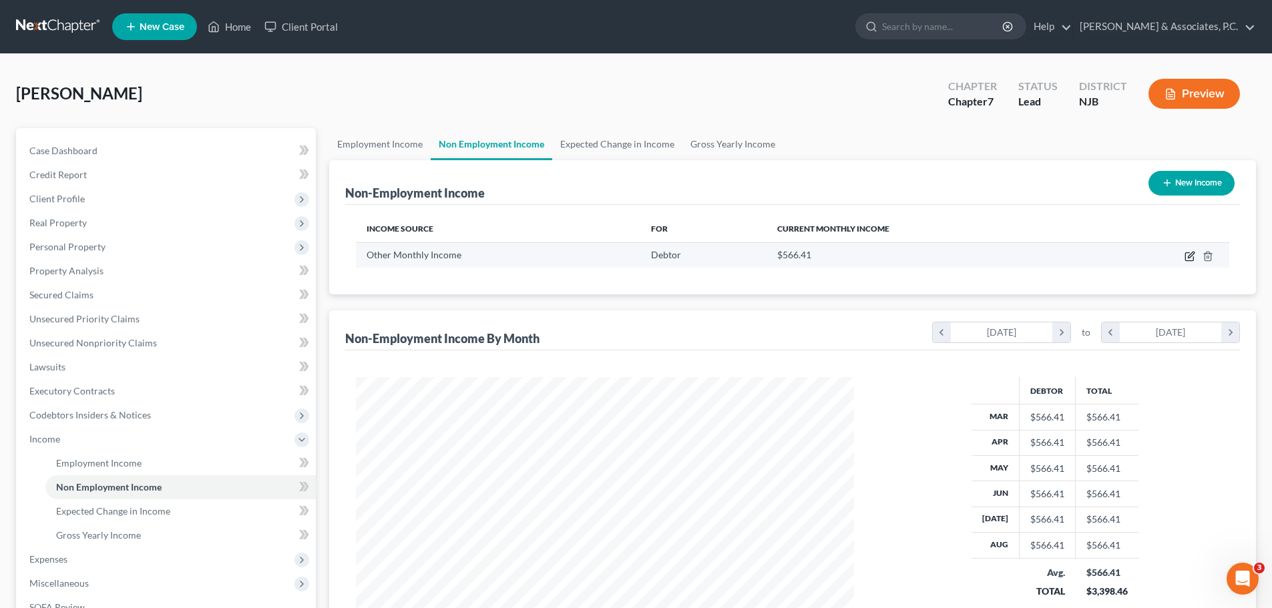
click at [1189, 253] on icon "button" at bounding box center [1190, 257] width 8 height 8
select select "13"
select select "0"
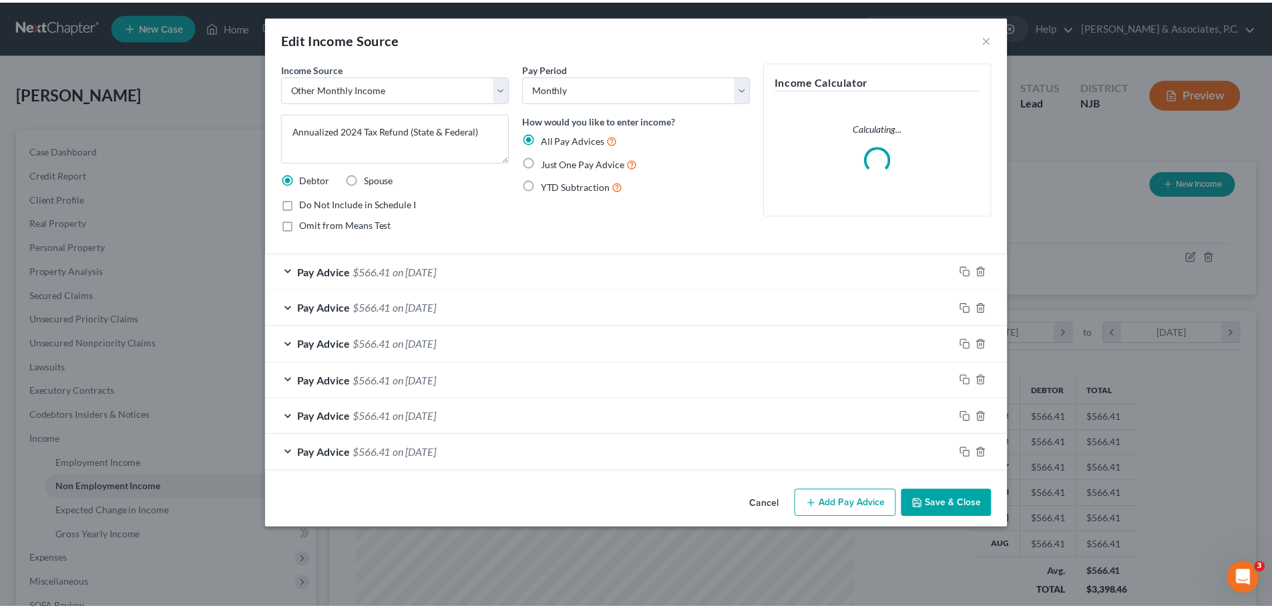
scroll to position [251, 530]
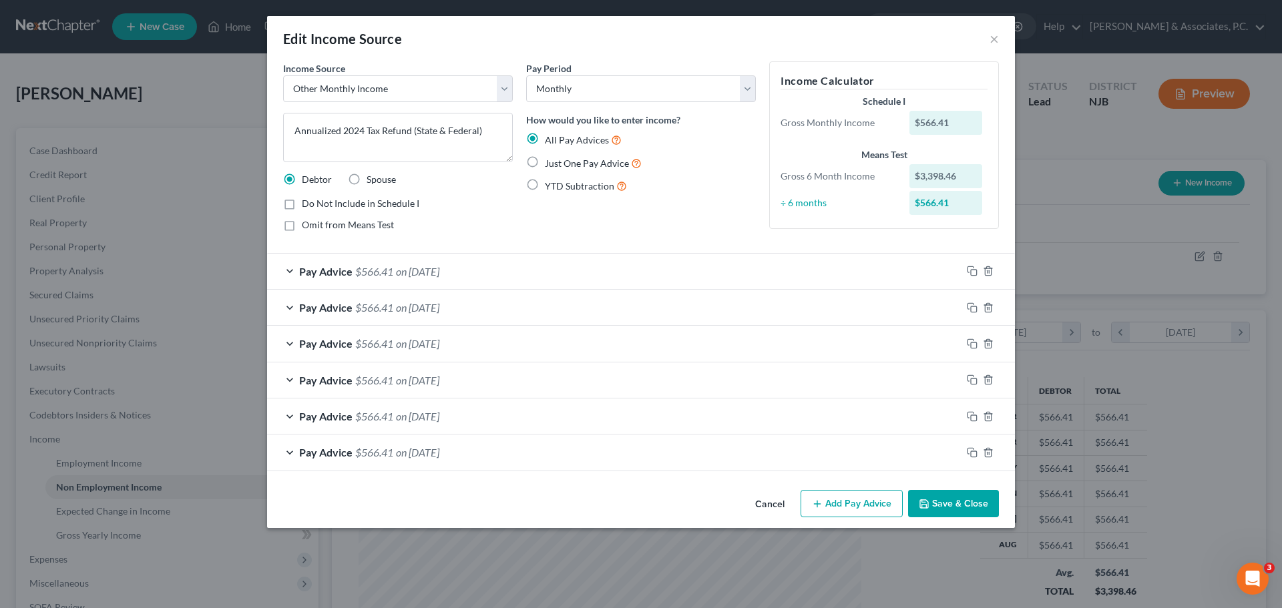
click at [772, 504] on button "Cancel" at bounding box center [770, 505] width 51 height 27
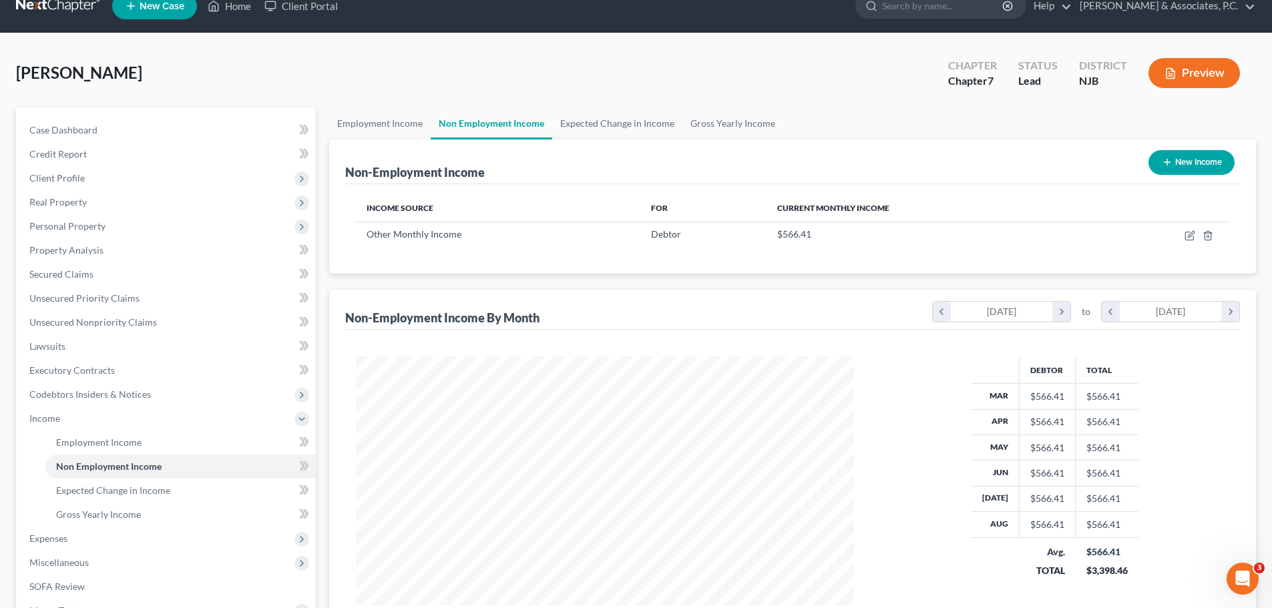
scroll to position [198, 0]
